Goal: Task Accomplishment & Management: Use online tool/utility

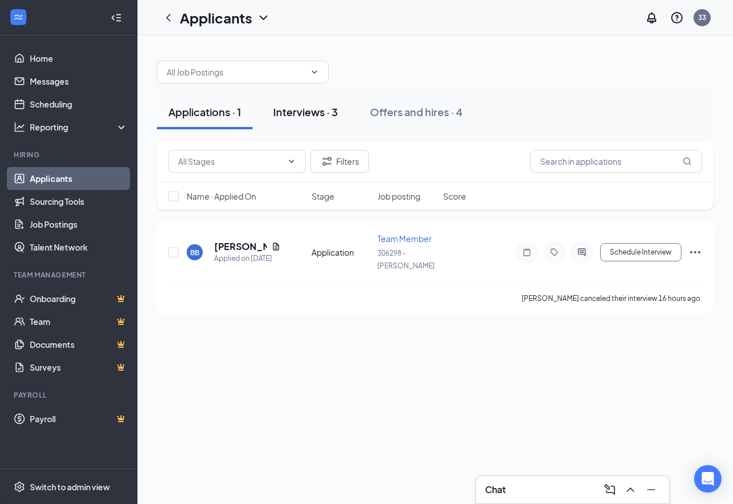
click at [310, 112] on div "Interviews · 3" at bounding box center [305, 112] width 65 height 14
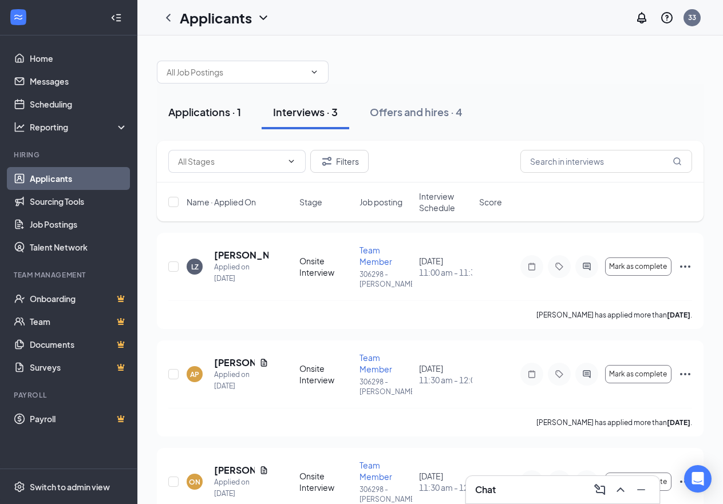
click at [208, 112] on div "Applications · 1" at bounding box center [204, 112] width 73 height 14
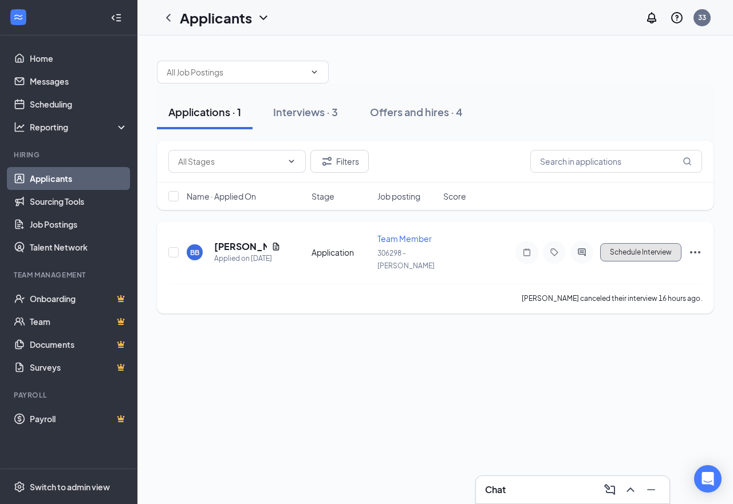
click at [622, 252] on button "Schedule Interview" at bounding box center [640, 252] width 81 height 18
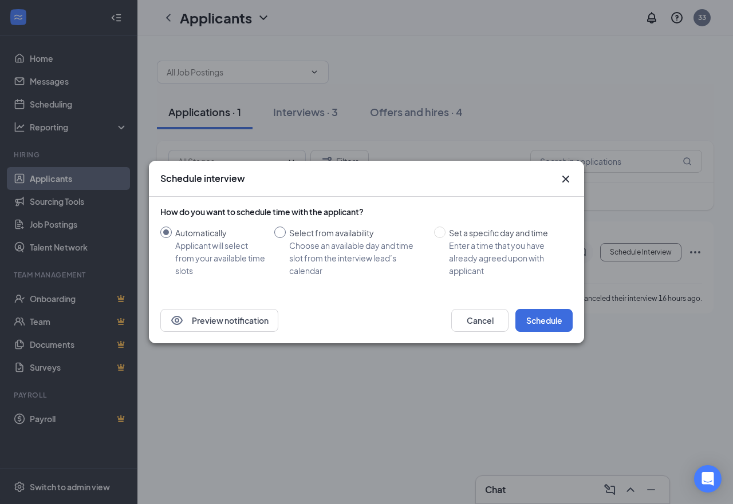
click at [300, 258] on div "Choose an available day and time slot from the interview lead’s calendar" at bounding box center [357, 258] width 136 height 38
click at [286, 238] on input "Select from availability Choose an available day and time slot from the intervi…" at bounding box center [279, 232] width 11 height 11
radio input "true"
radio input "false"
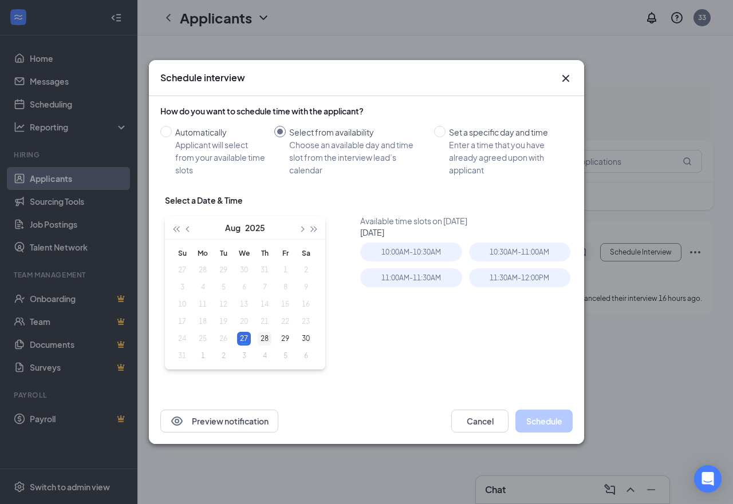
click at [267, 337] on div "28" at bounding box center [265, 339] width 14 height 14
type input "[DATE]"
click at [530, 282] on div "11:30AM - 12:00PM" at bounding box center [519, 278] width 101 height 19
click at [542, 421] on button "Schedule" at bounding box center [543, 421] width 57 height 23
